Goal: Find specific page/section: Find specific page/section

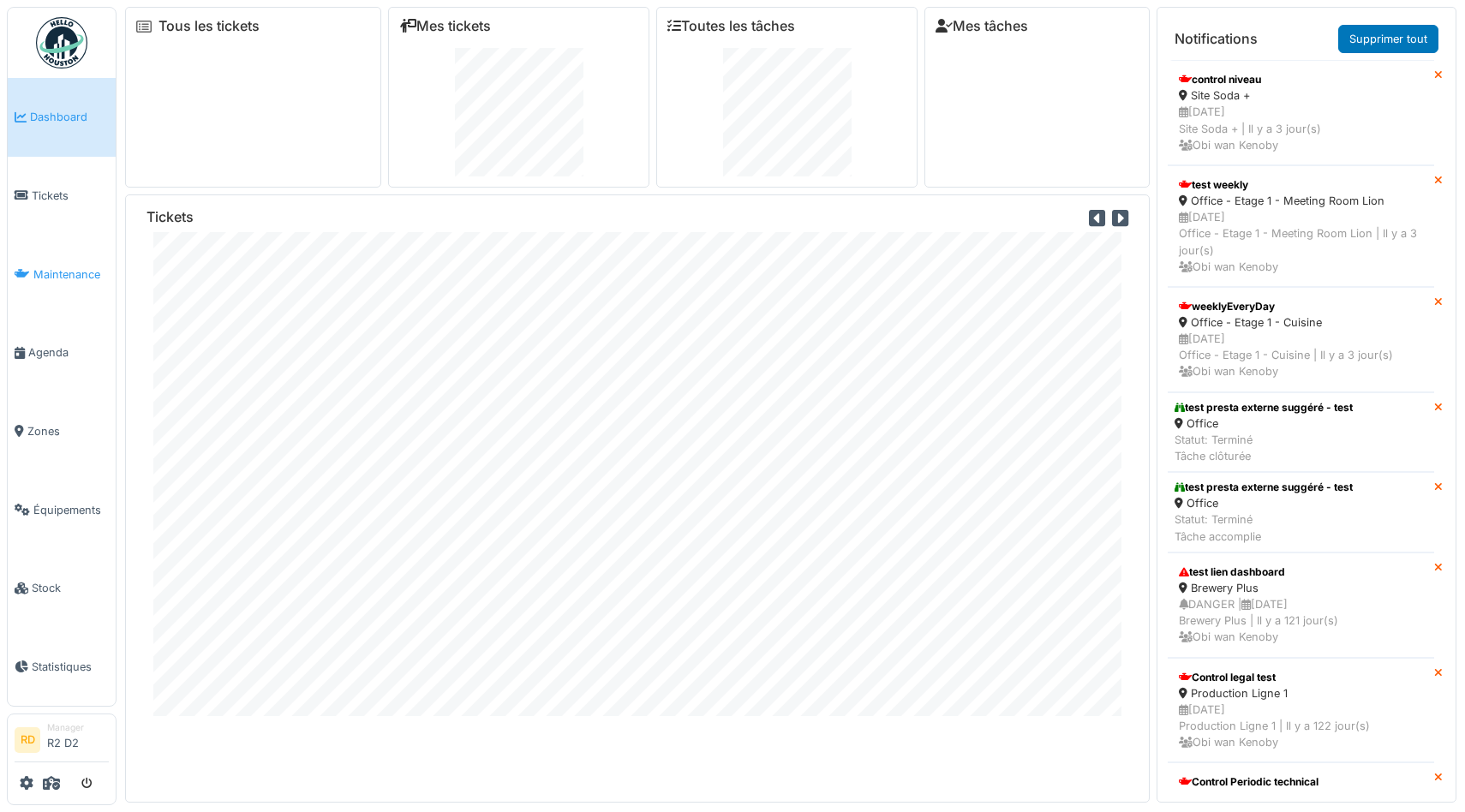
click at [61, 279] on span "Maintenance" at bounding box center [70, 274] width 75 height 17
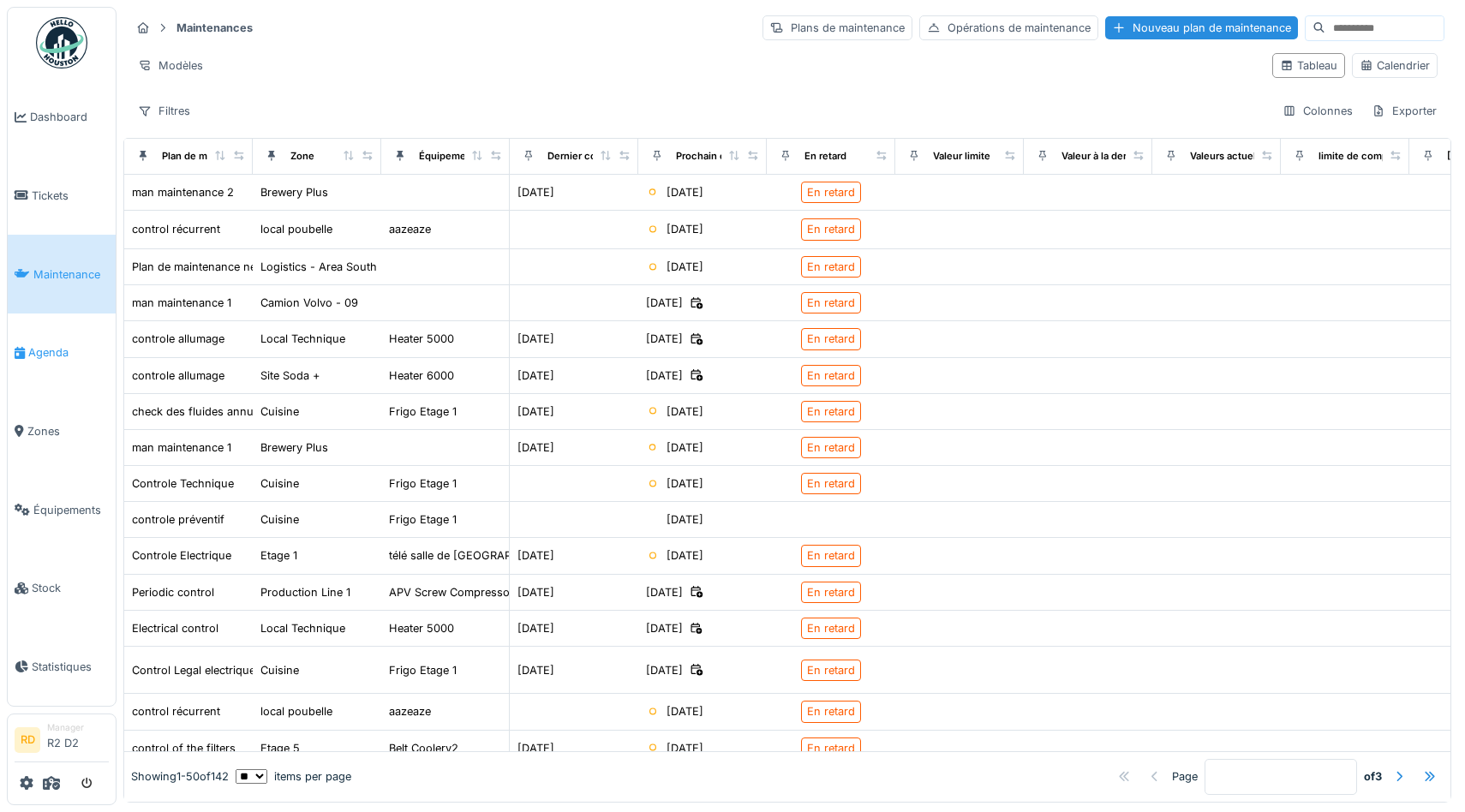
click at [60, 349] on span "Agenda" at bounding box center [68, 352] width 81 height 17
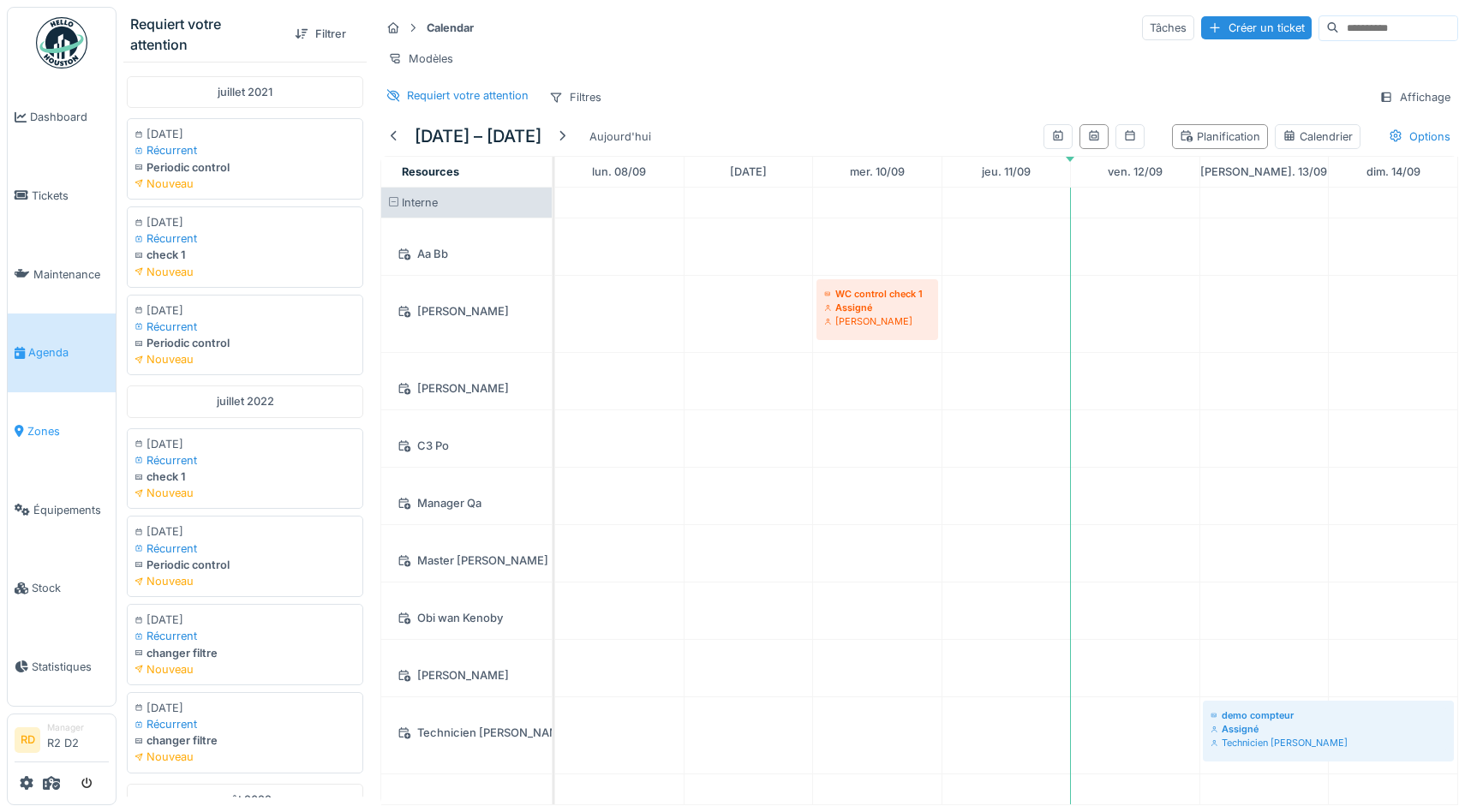
click at [57, 435] on span "Zones" at bounding box center [67, 431] width 81 height 17
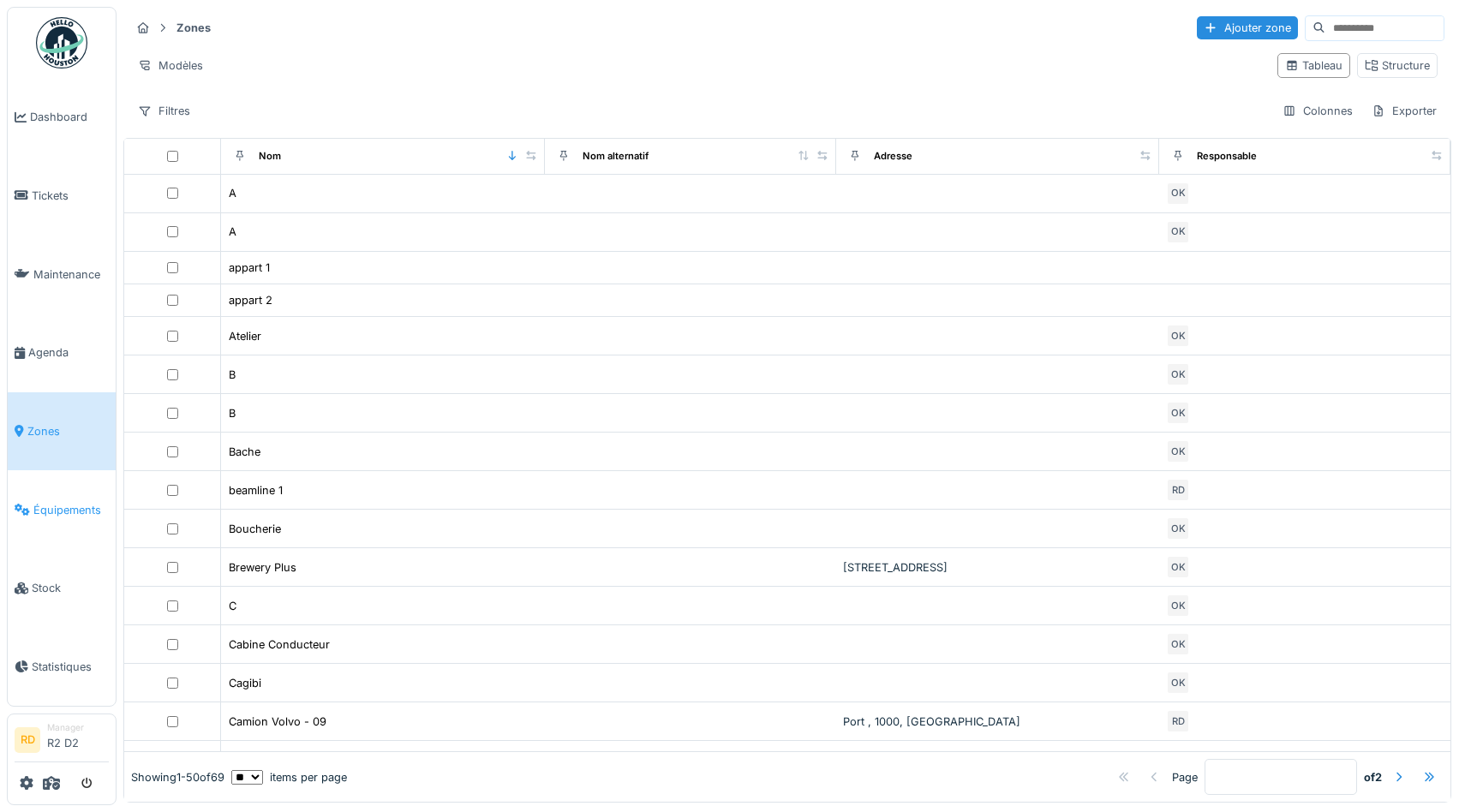
click at [52, 510] on span "Équipements" at bounding box center [70, 510] width 75 height 17
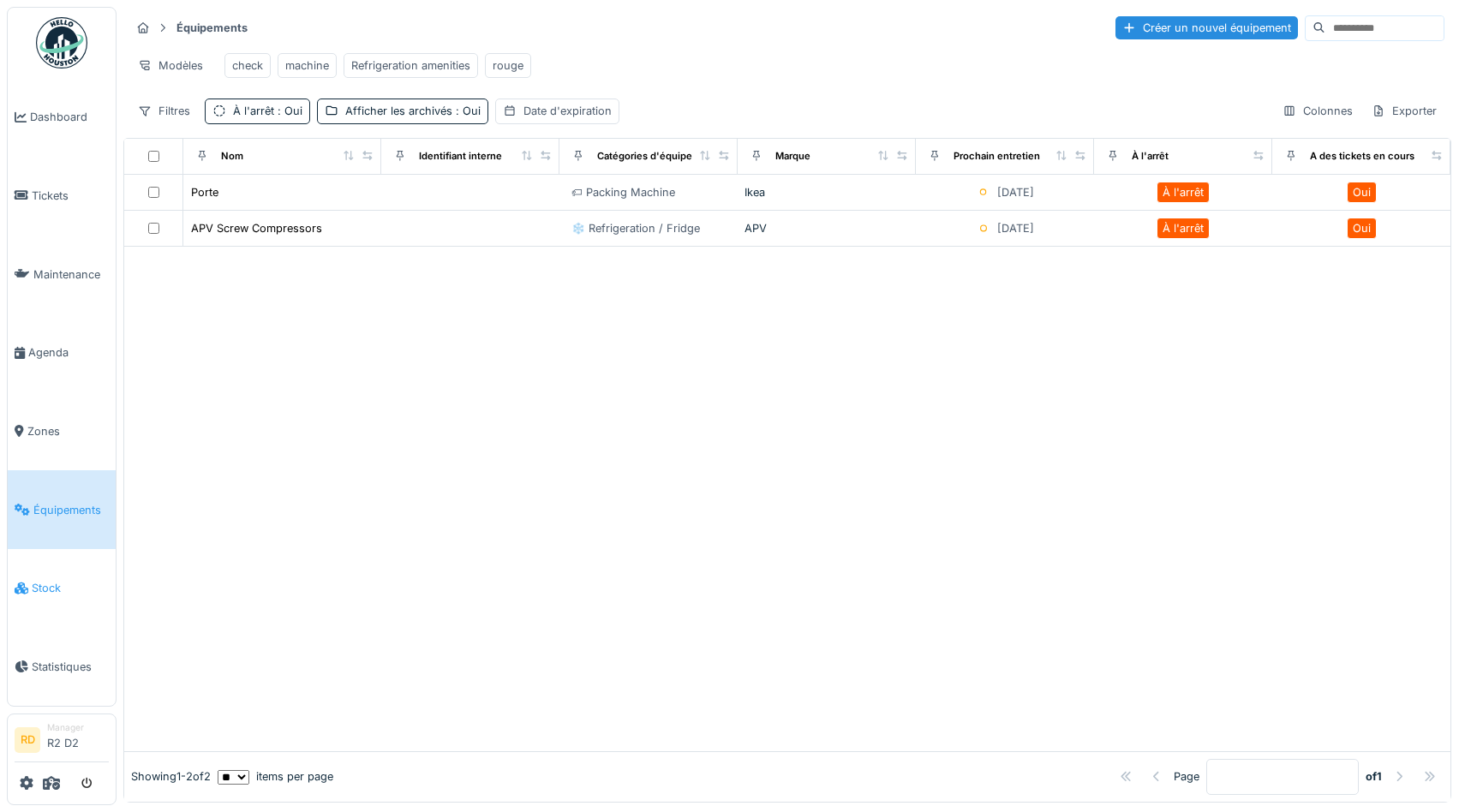
click at [44, 589] on span "Stock" at bounding box center [69, 588] width 77 height 17
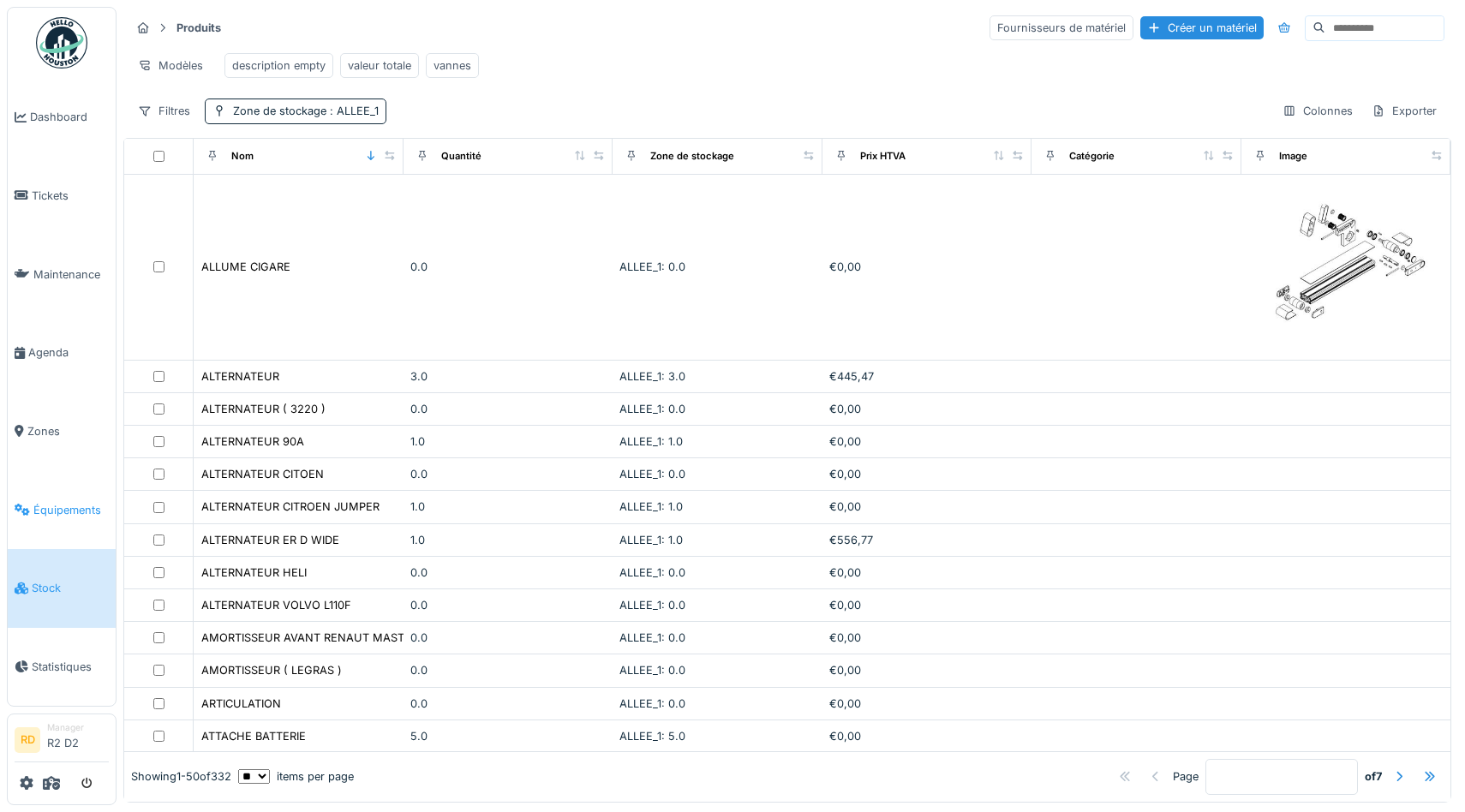
click at [54, 488] on link "Équipements" at bounding box center [61, 509] width 108 height 79
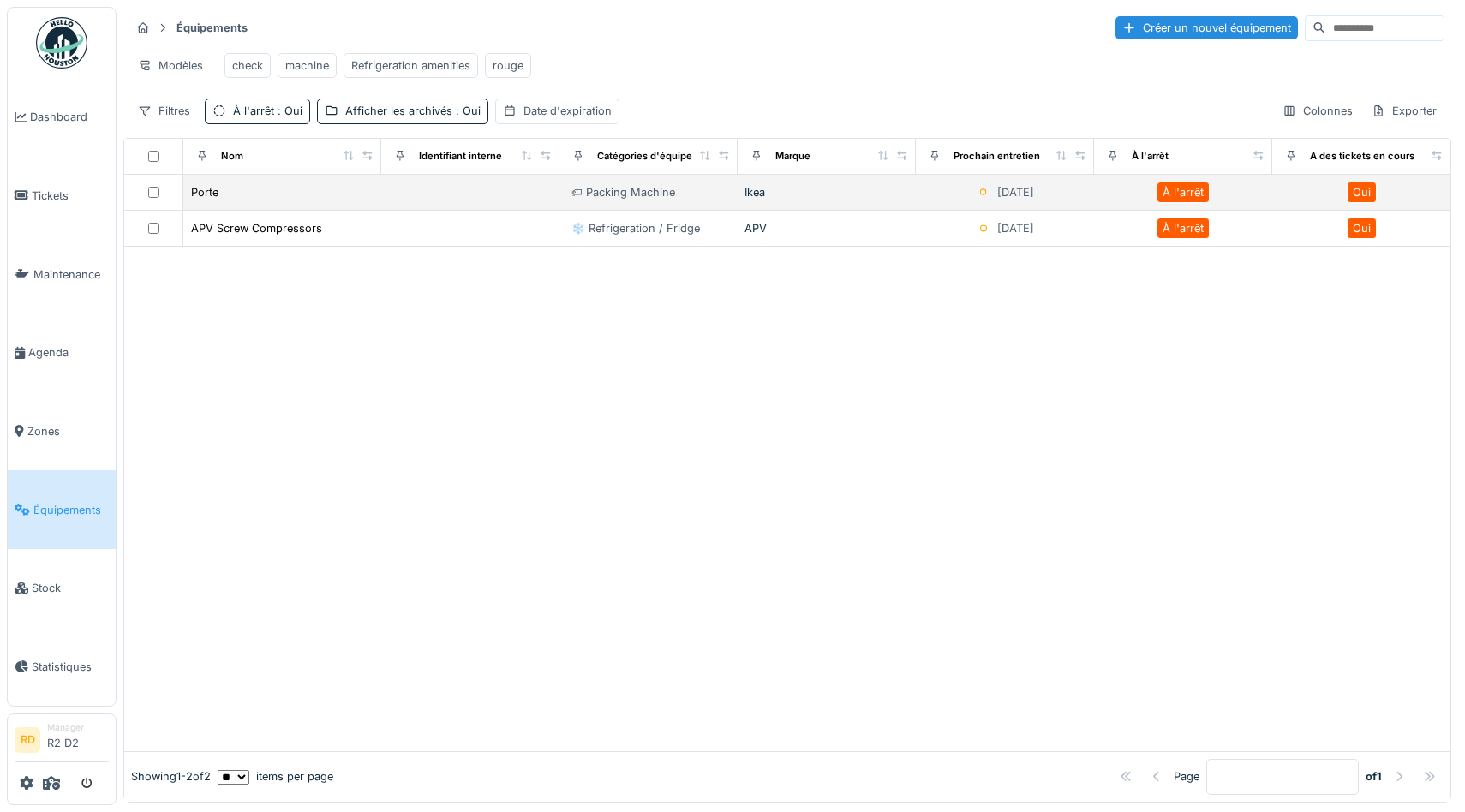
click at [389, 197] on td at bounding box center [470, 192] width 179 height 36
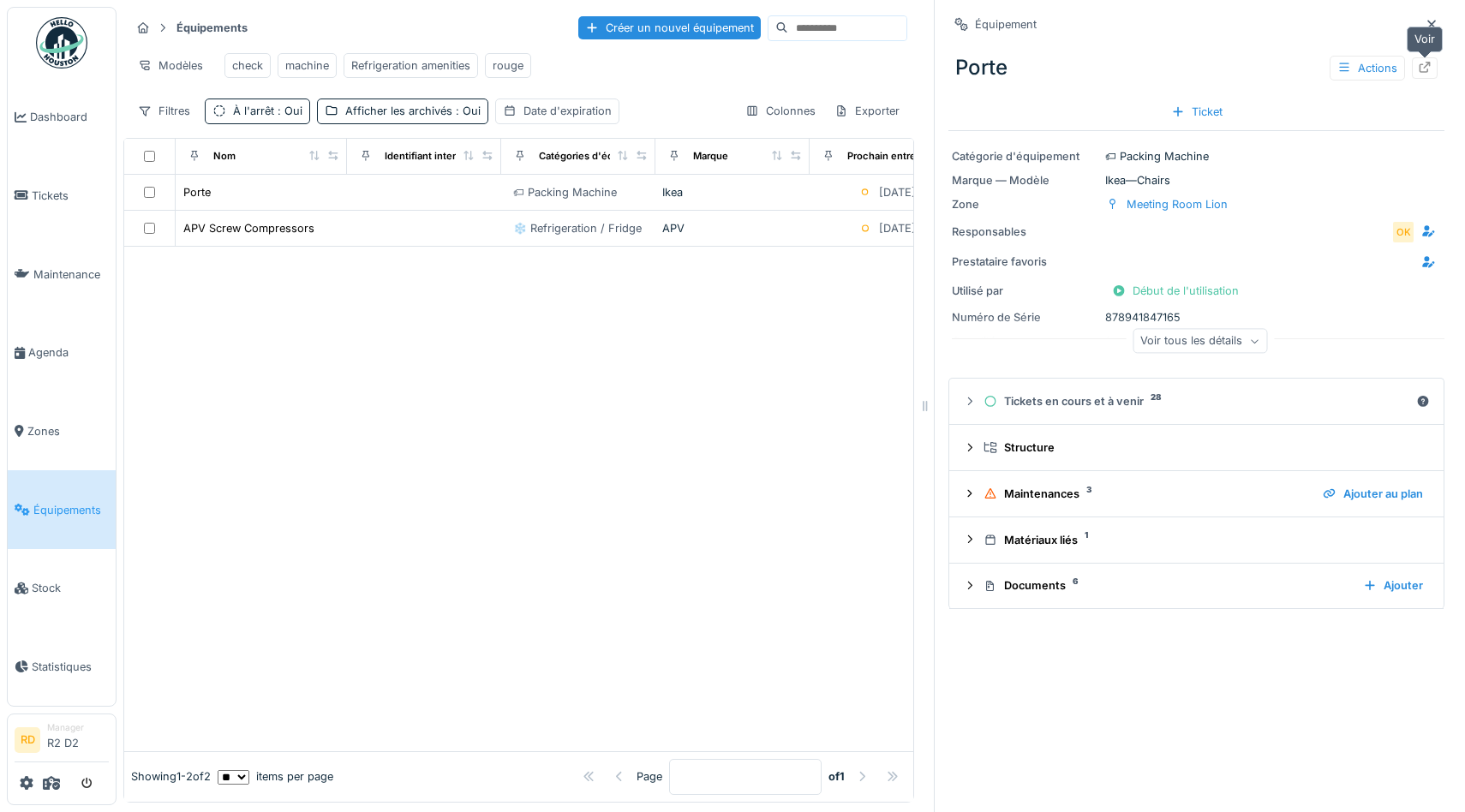
click at [1430, 66] on icon at bounding box center [1425, 66] width 14 height 11
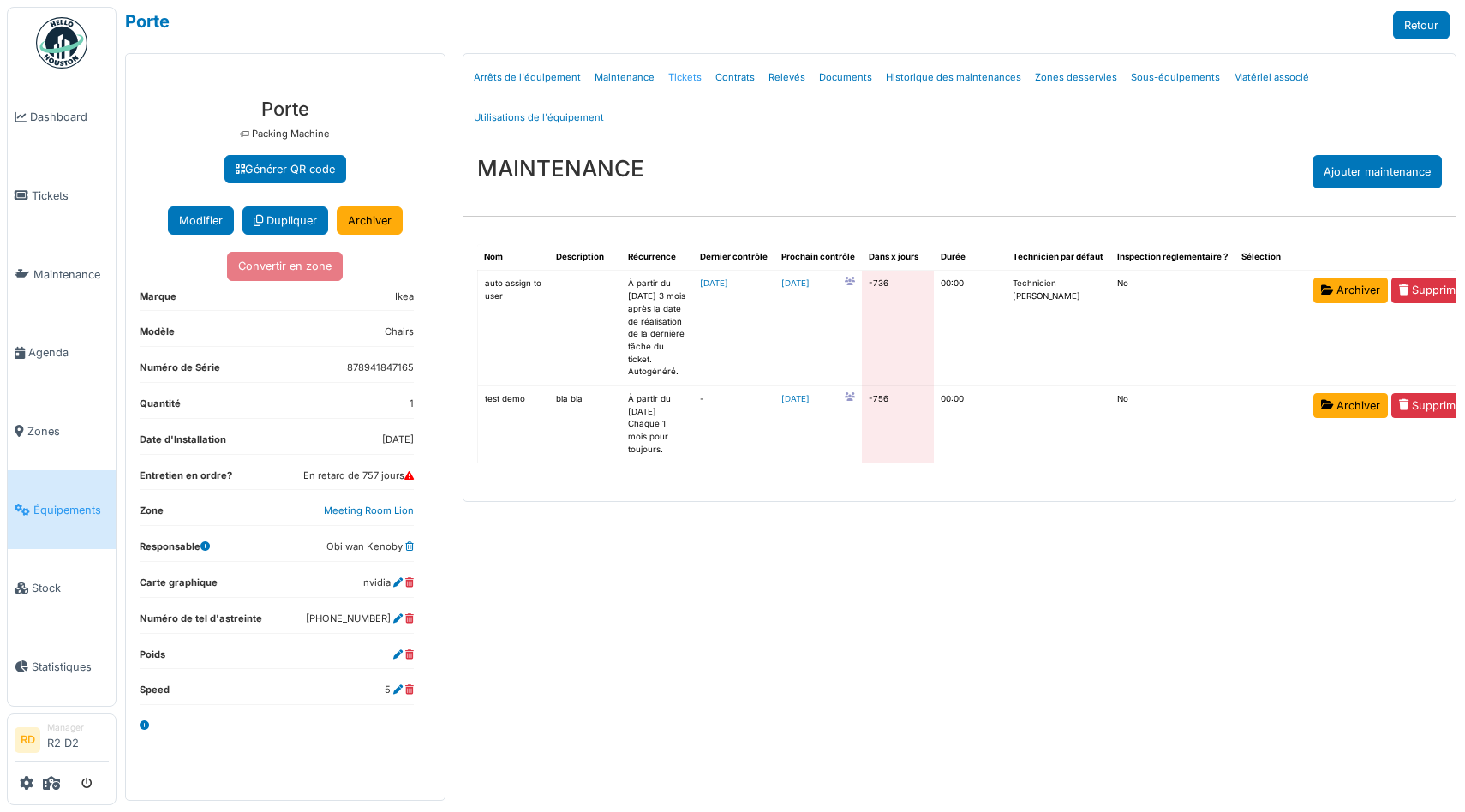
click at [679, 77] on link "Tickets" at bounding box center [685, 77] width 47 height 40
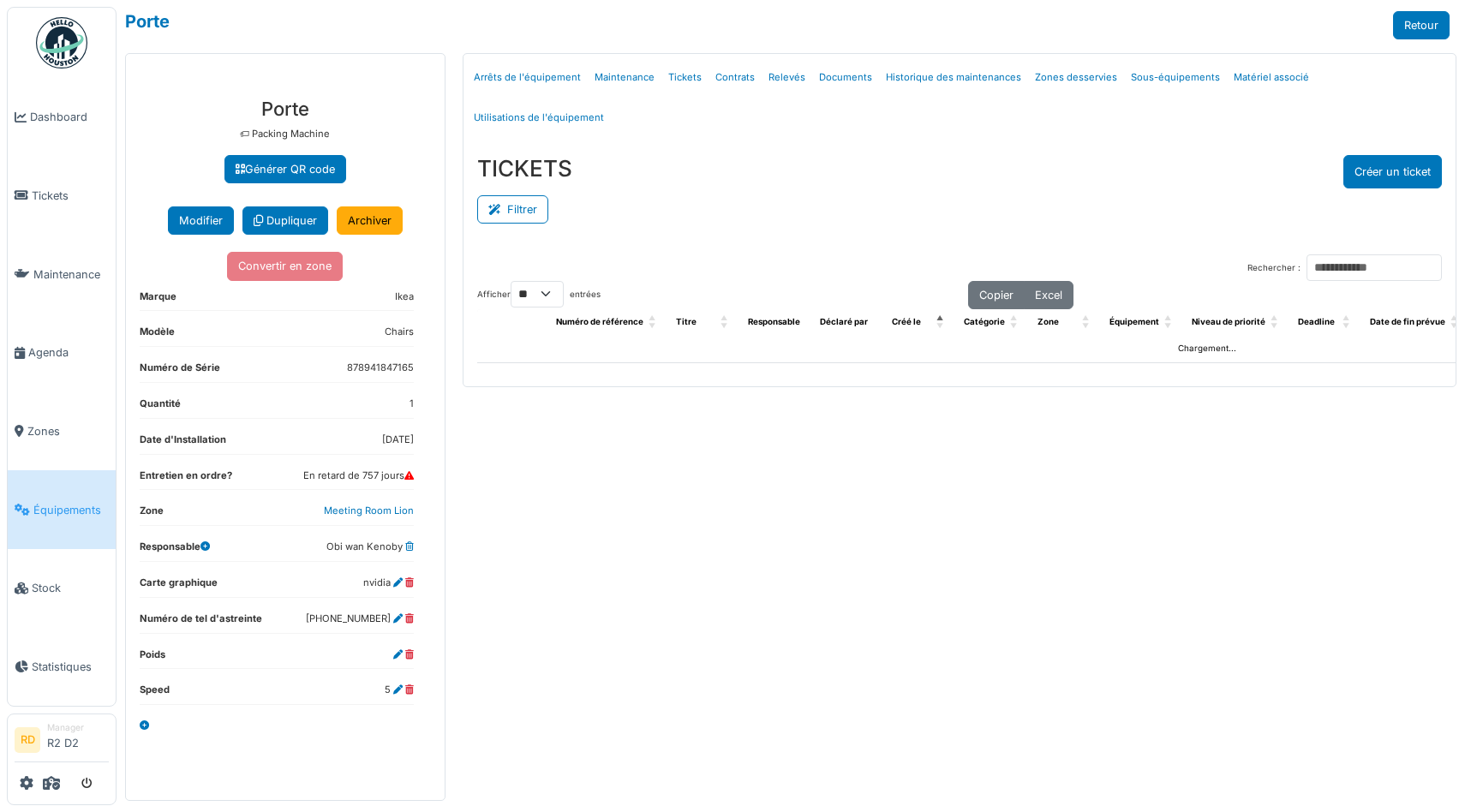
select select "**"
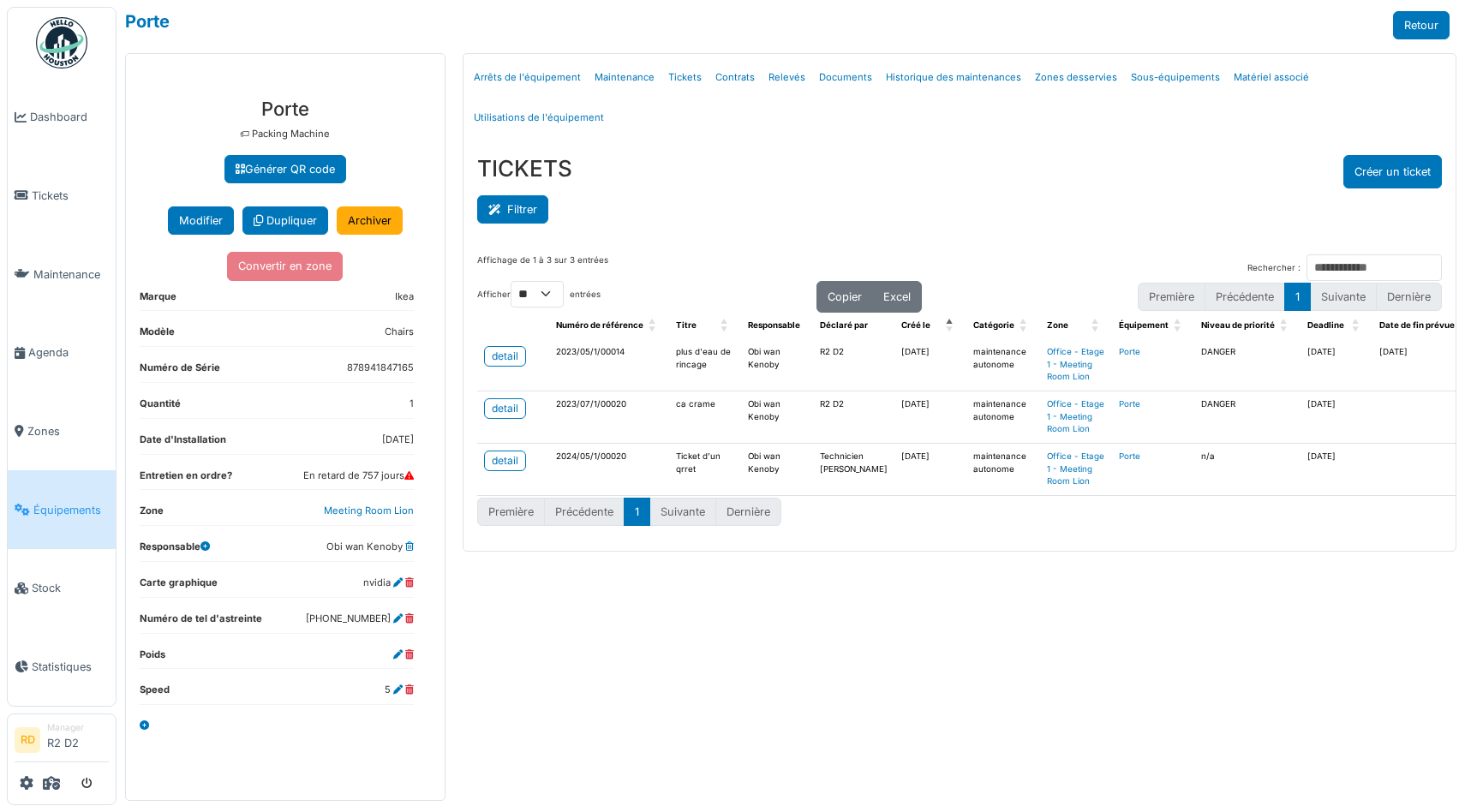
click at [514, 195] on button "Filtrer" at bounding box center [512, 209] width 71 height 28
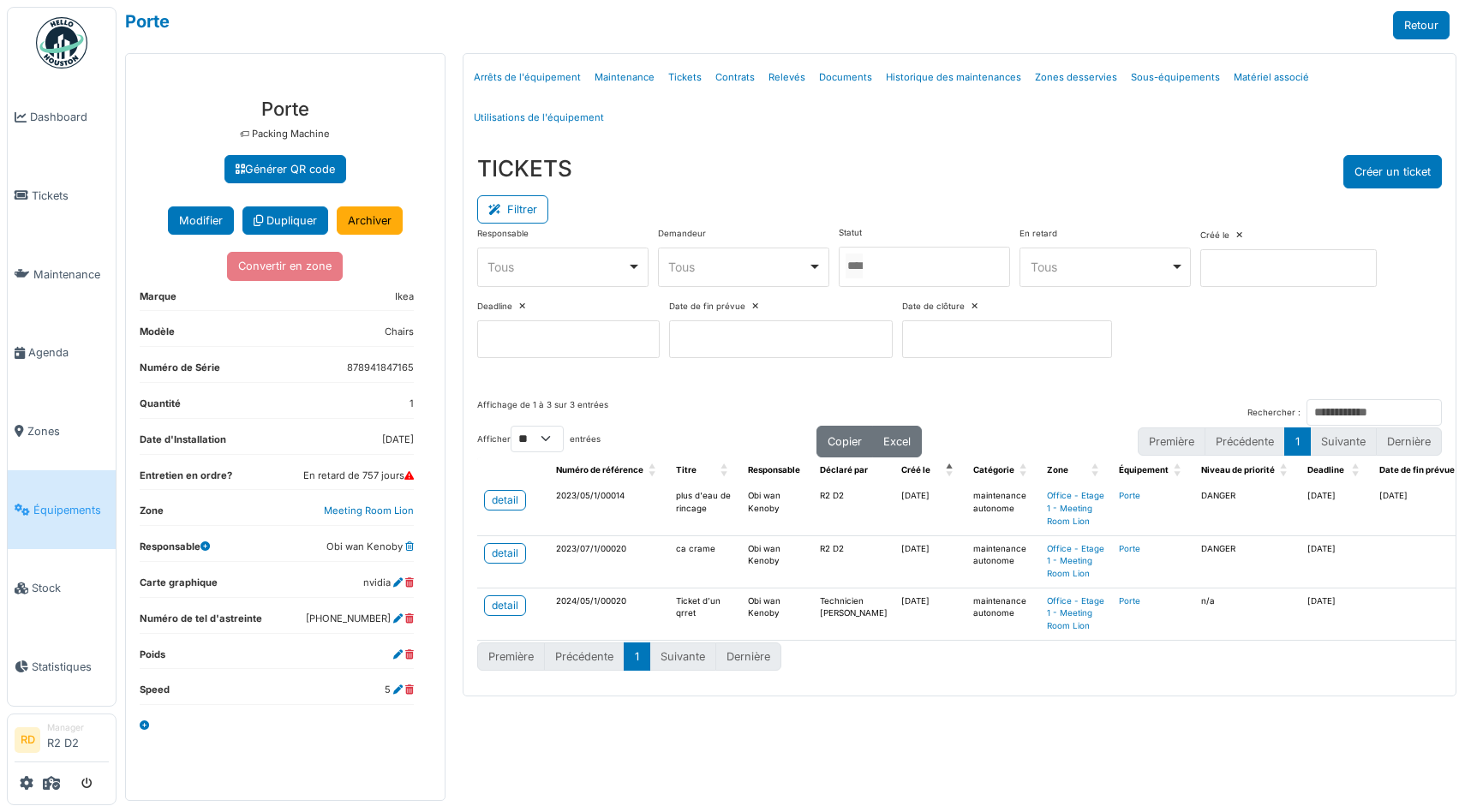
click at [804, 320] on input at bounding box center [781, 339] width 224 height 38
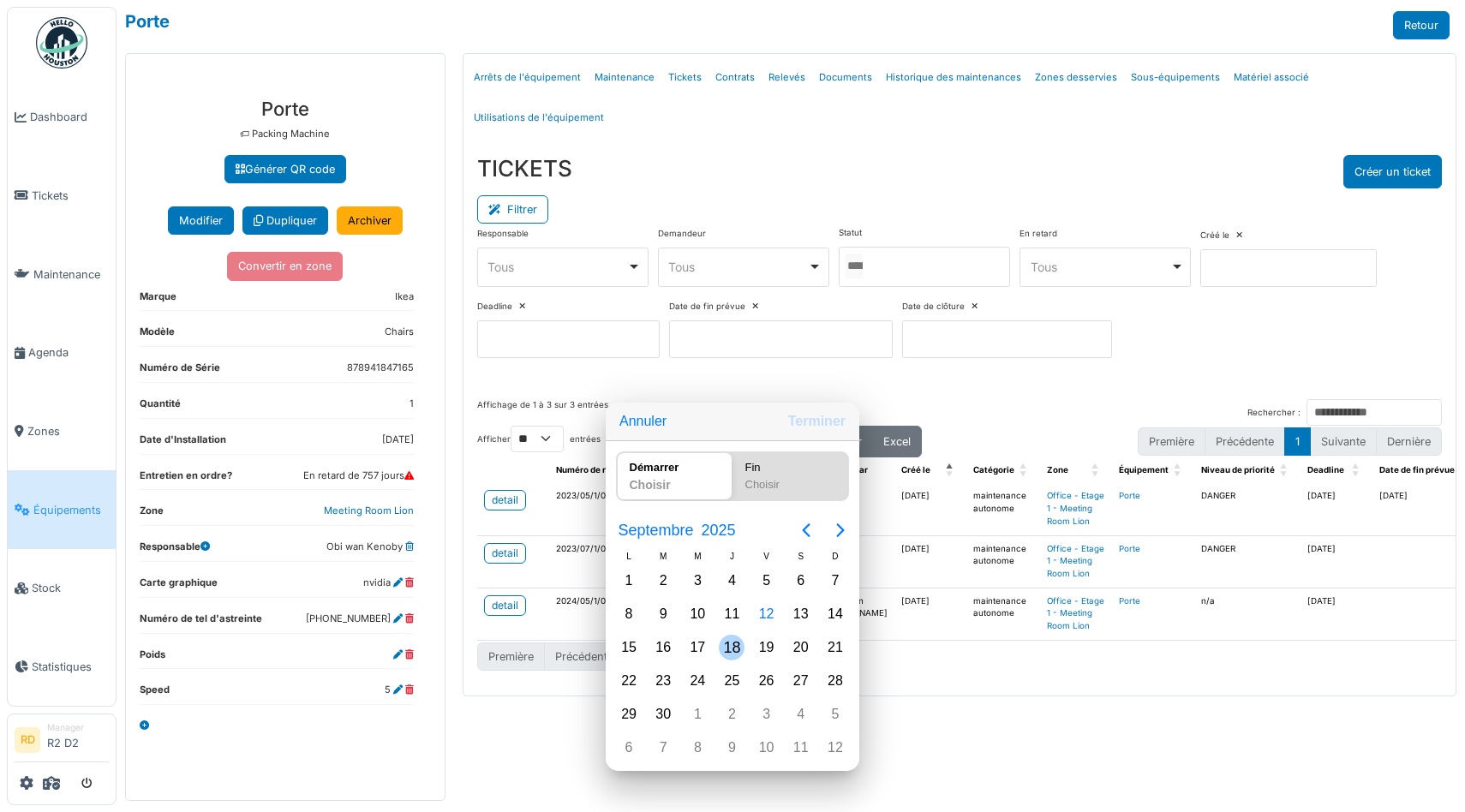
click at [714, 658] on div "18" at bounding box center [731, 647] width 34 height 32
click at [795, 654] on div "20" at bounding box center [801, 648] width 25 height 25
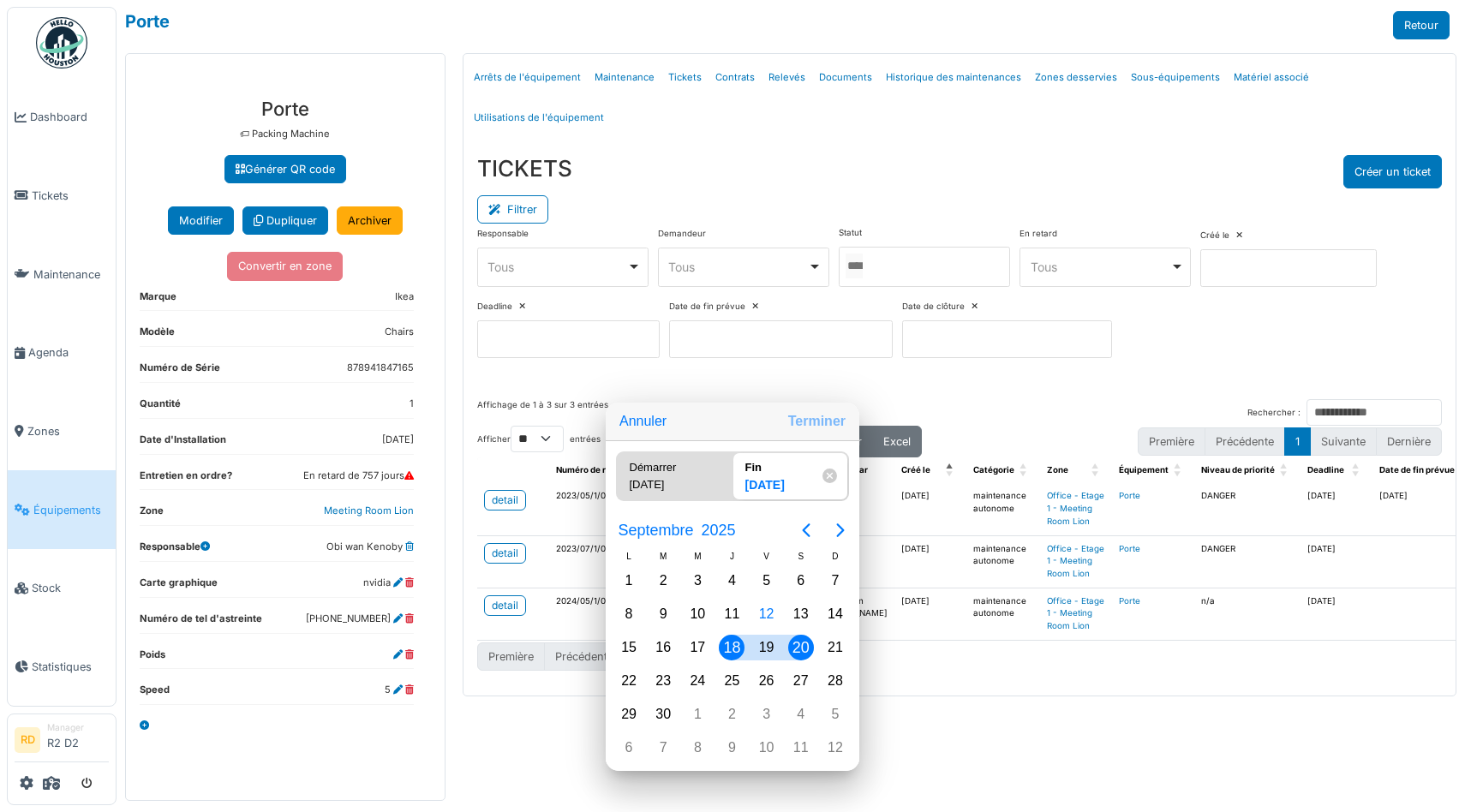
click at [811, 422] on button "Terminer" at bounding box center [817, 422] width 71 height 31
type input "**********"
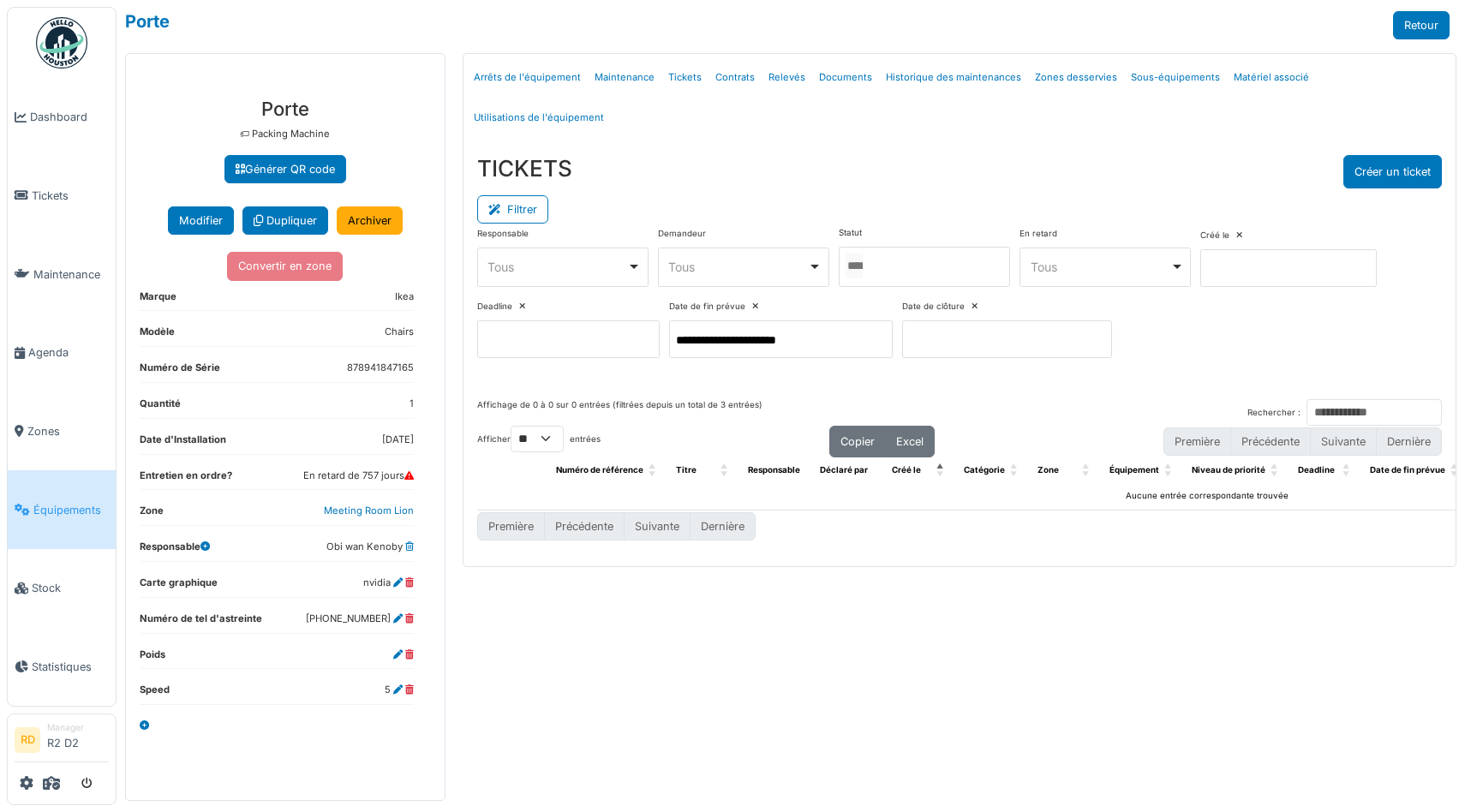
click at [758, 303] on icon at bounding box center [755, 306] width 6 height 9
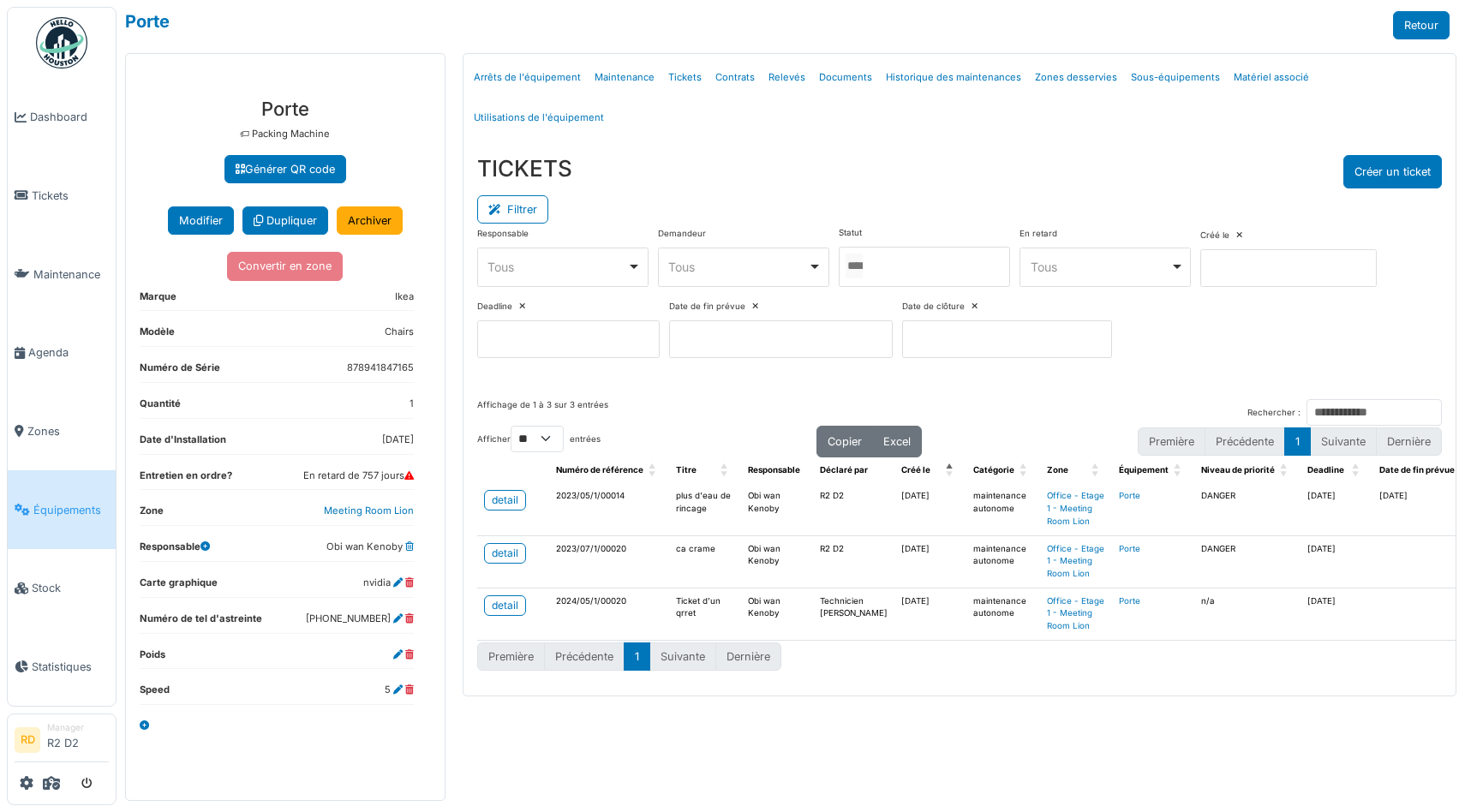
click at [889, 188] on div "Filtrer" at bounding box center [960, 208] width 966 height 39
